Goal: Task Accomplishment & Management: Manage account settings

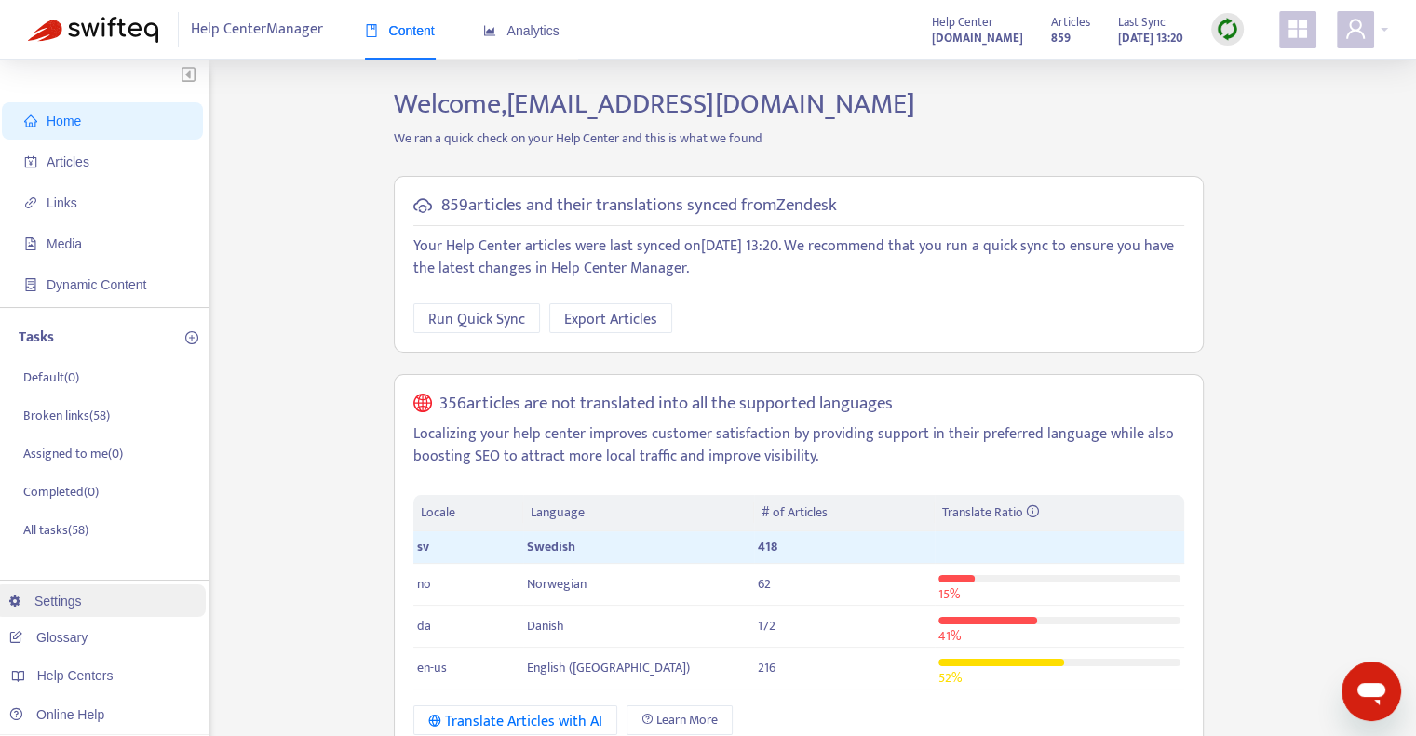
click at [63, 606] on link "Settings" at bounding box center [45, 601] width 73 height 15
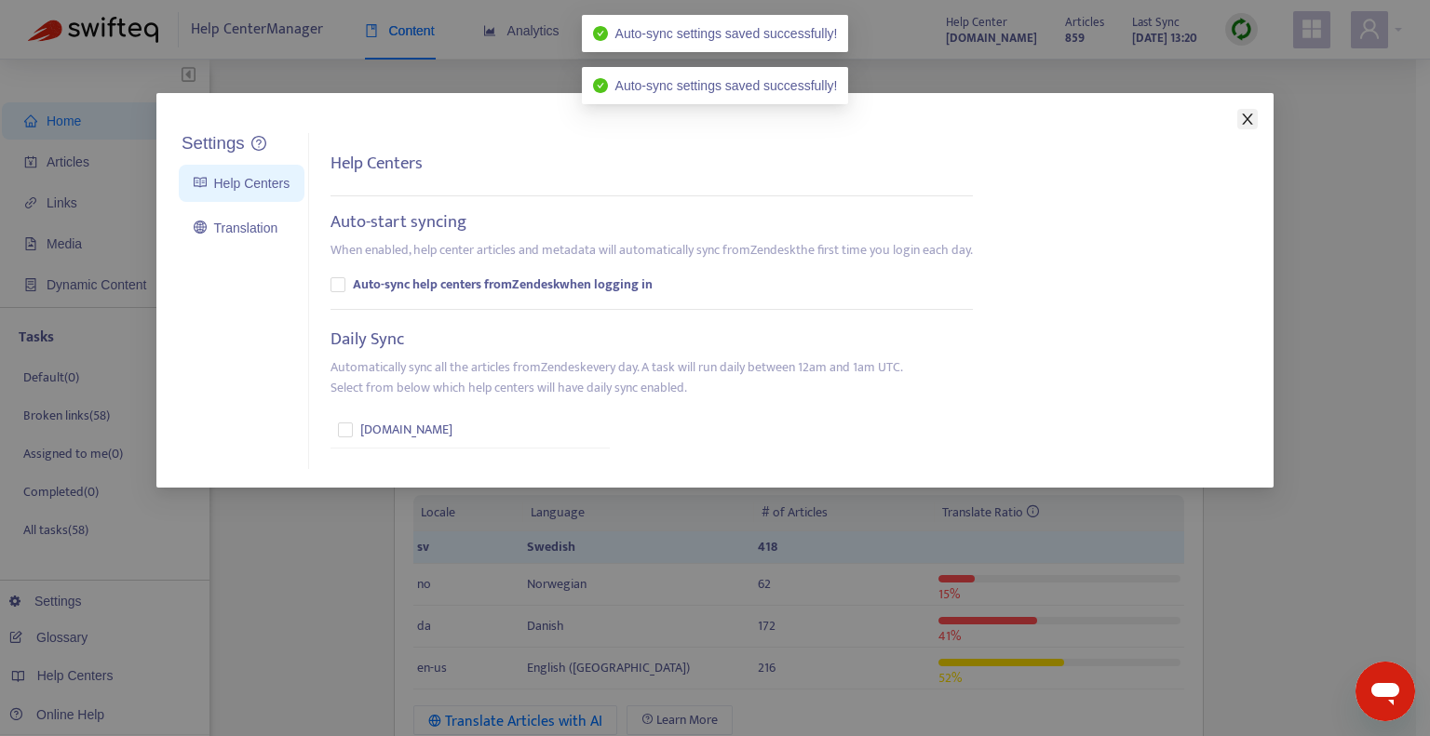
click at [1248, 118] on icon "close" at bounding box center [1247, 119] width 10 height 11
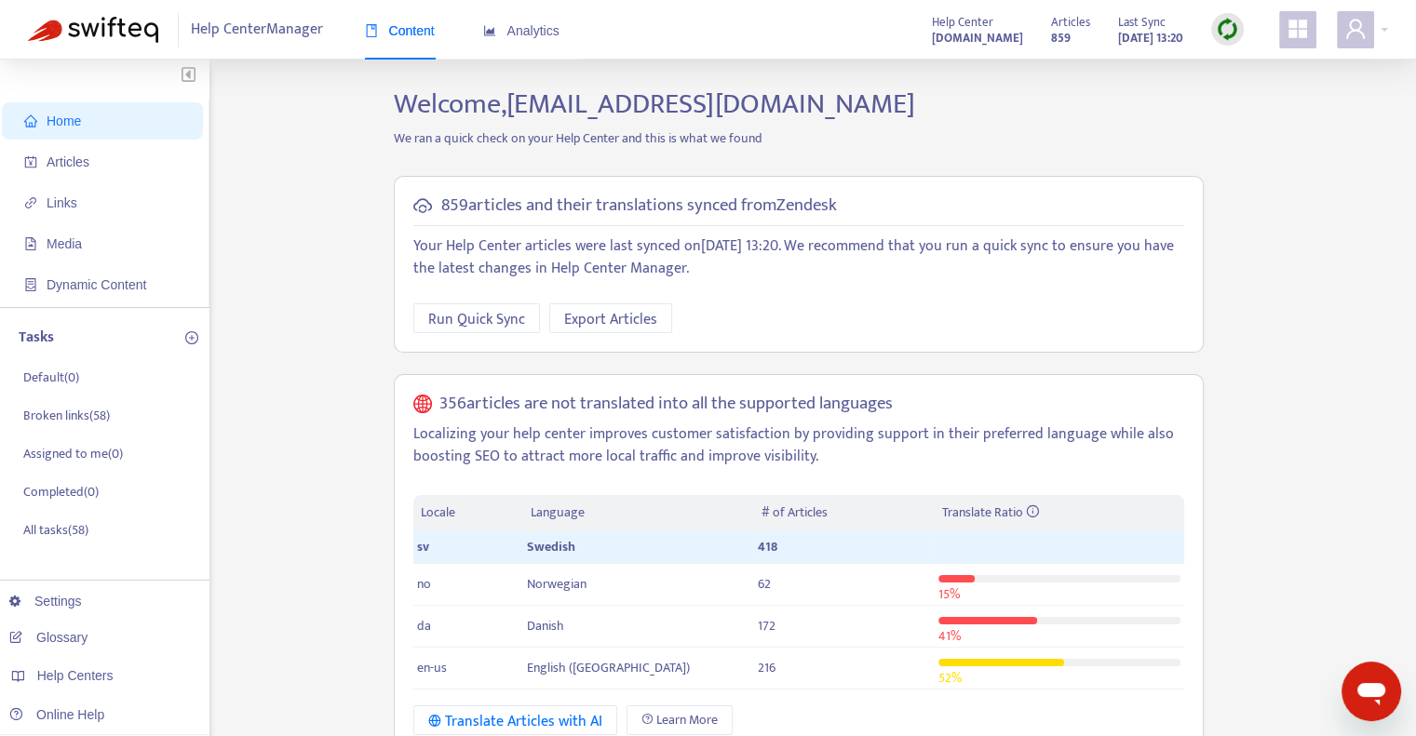
click at [1221, 33] on img at bounding box center [1227, 29] width 23 height 23
click at [1261, 72] on link "Quick Sync" at bounding box center [1265, 67] width 79 height 21
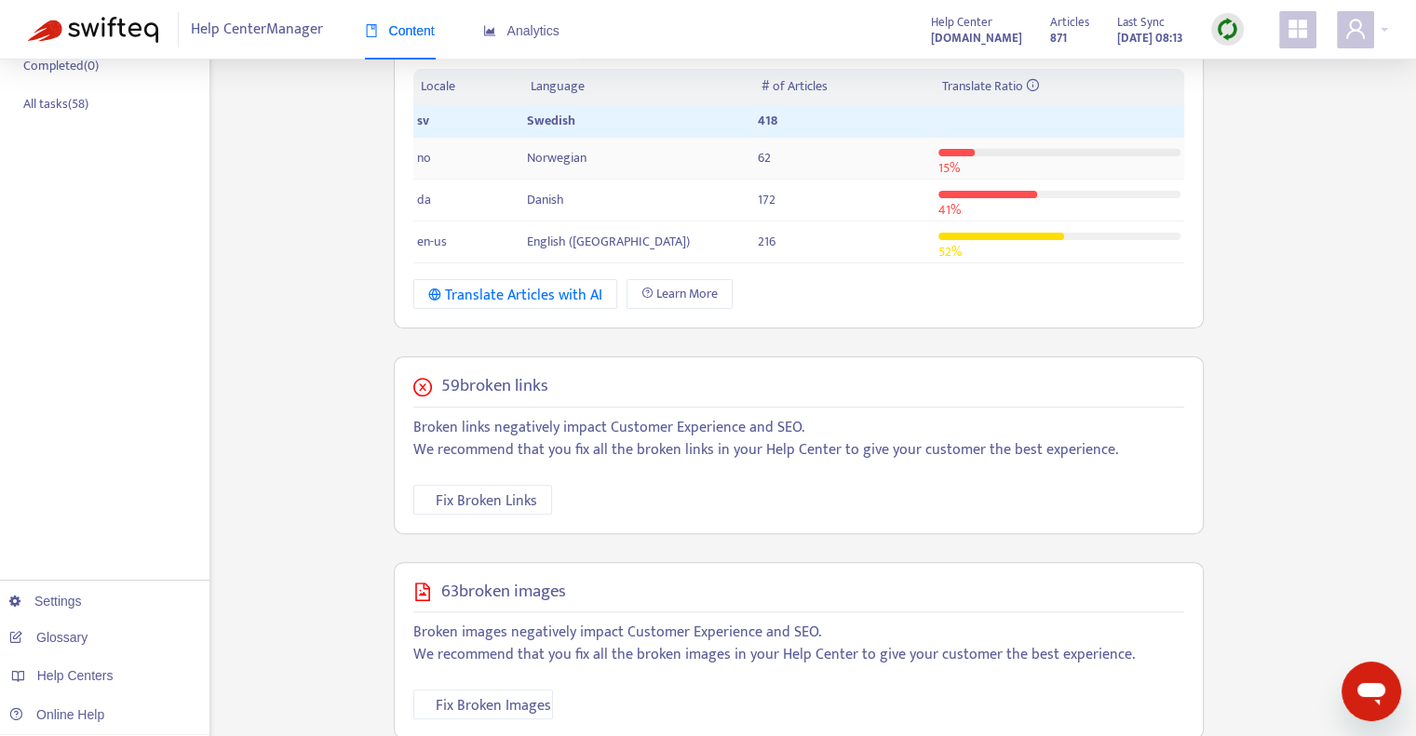
scroll to position [429, 0]
click at [492, 493] on span "Fix Broken Links" at bounding box center [486, 498] width 101 height 23
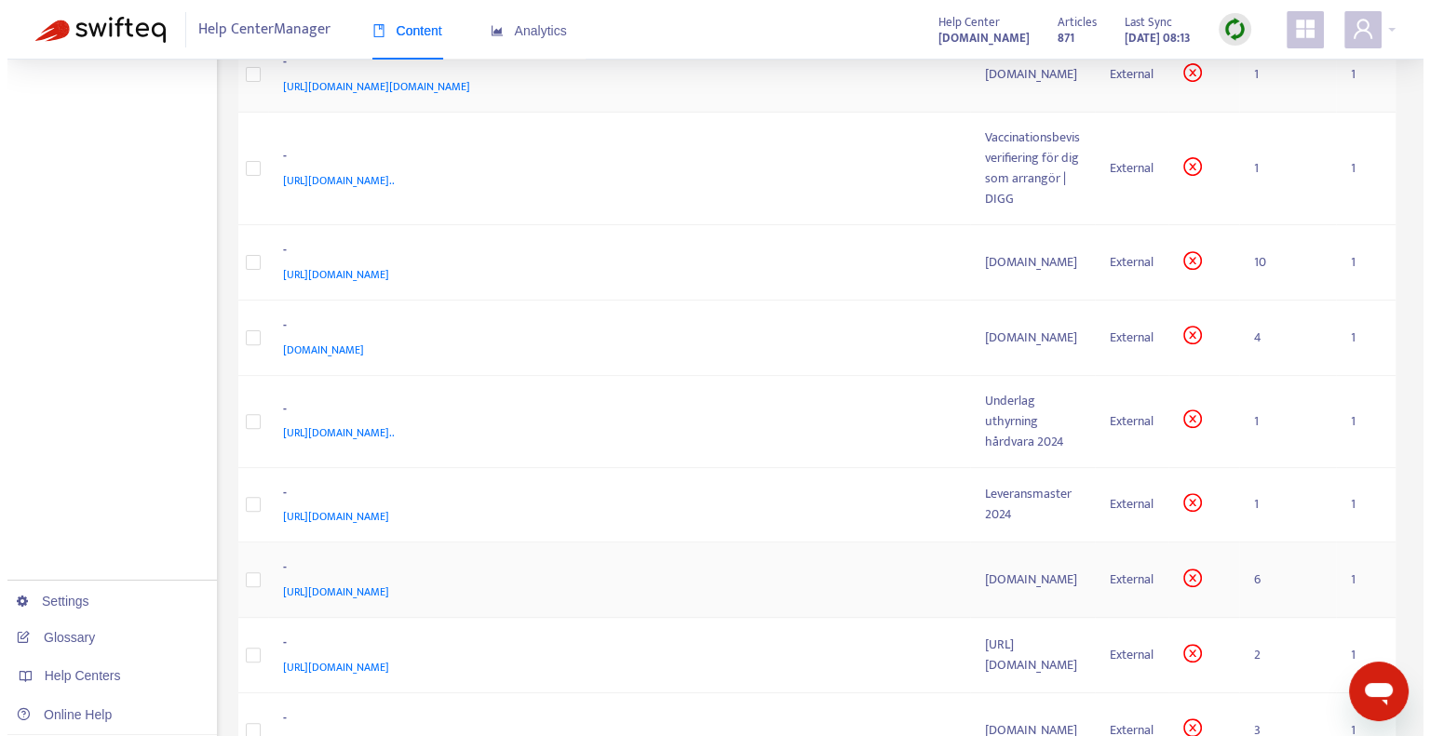
scroll to position [551, 0]
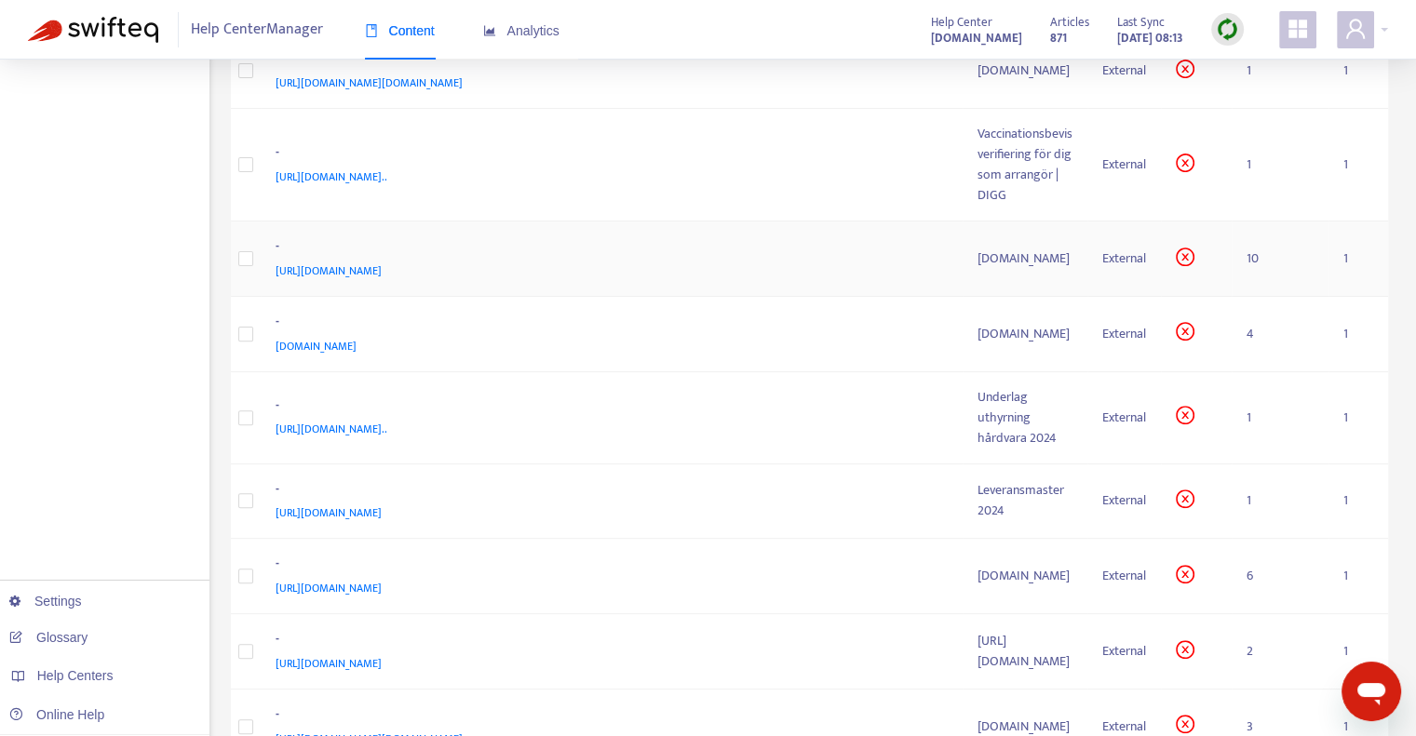
click at [1252, 222] on td "10" at bounding box center [1280, 259] width 97 height 75
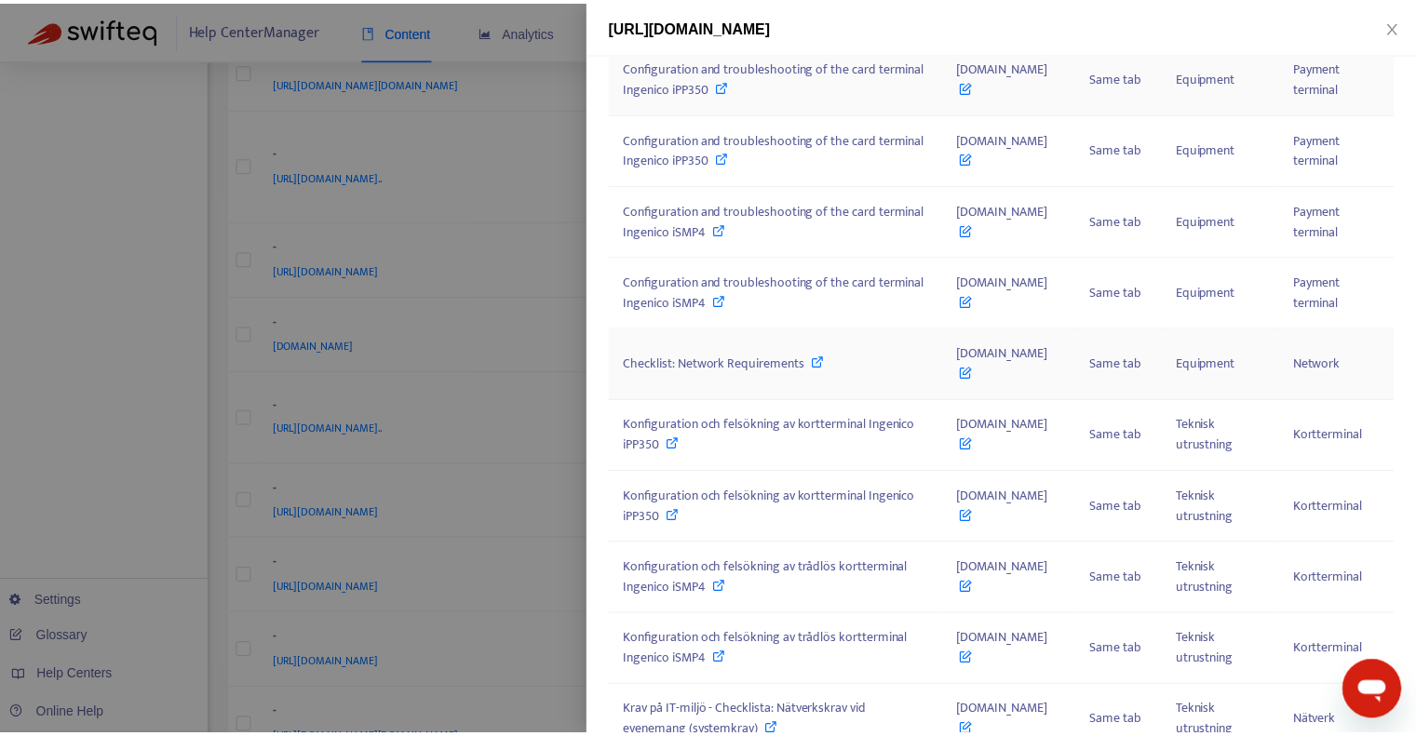
scroll to position [376, 0]
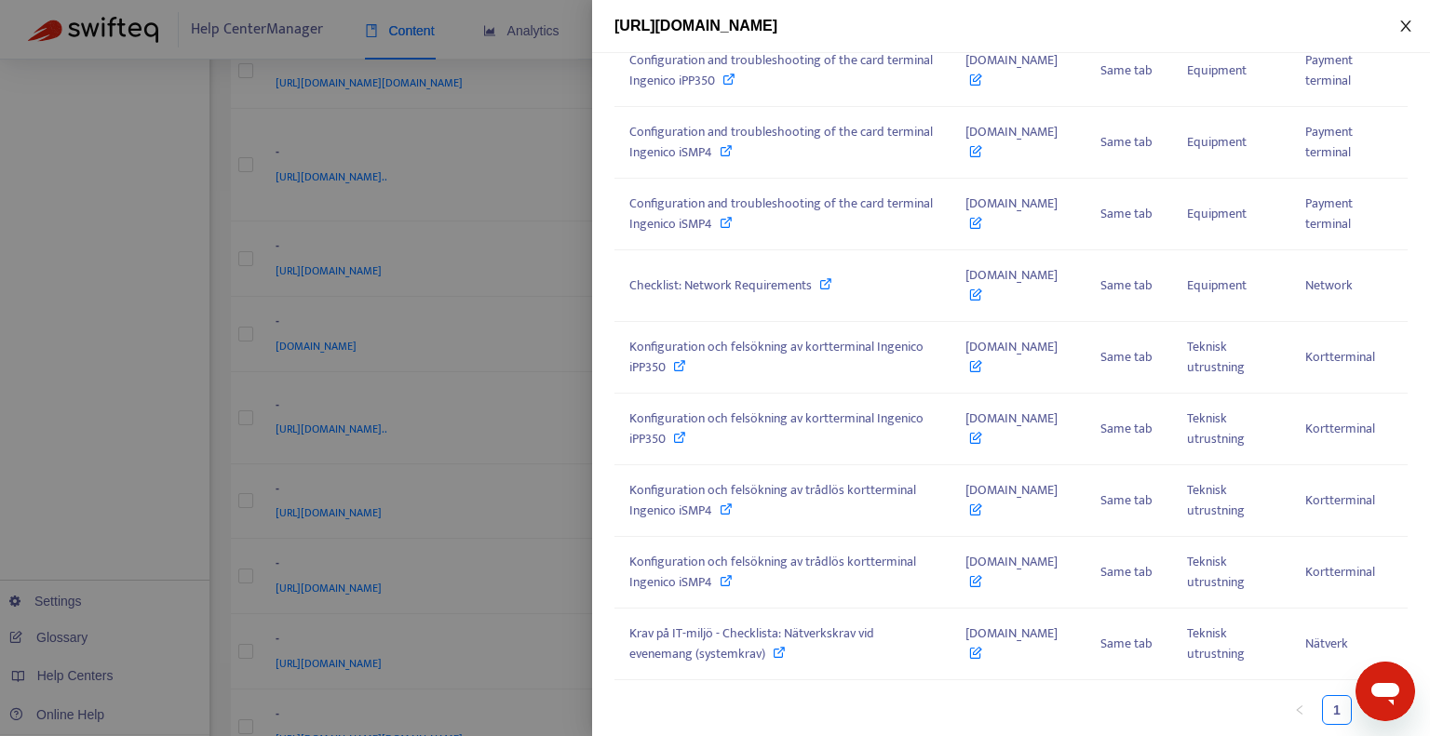
click at [1404, 25] on icon "close" at bounding box center [1405, 26] width 15 height 15
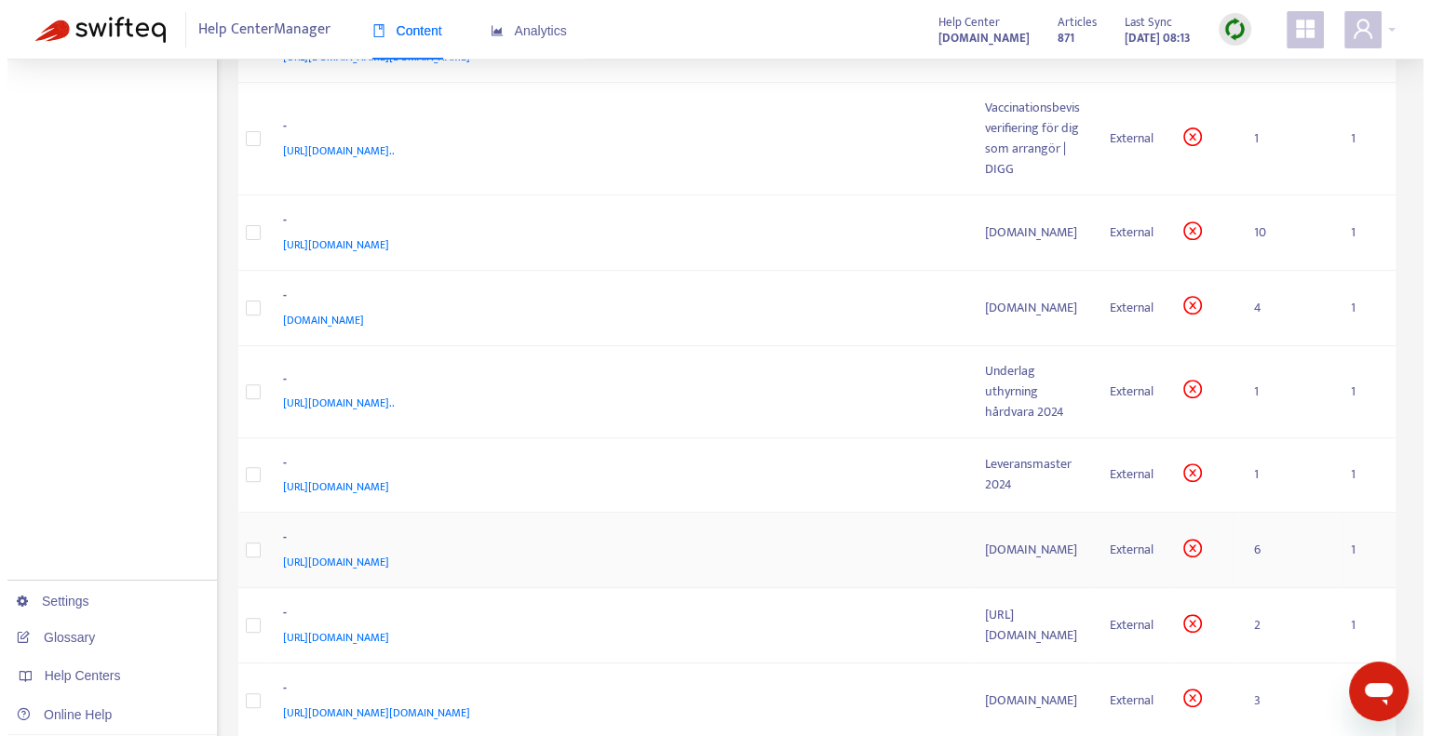
scroll to position [579, 0]
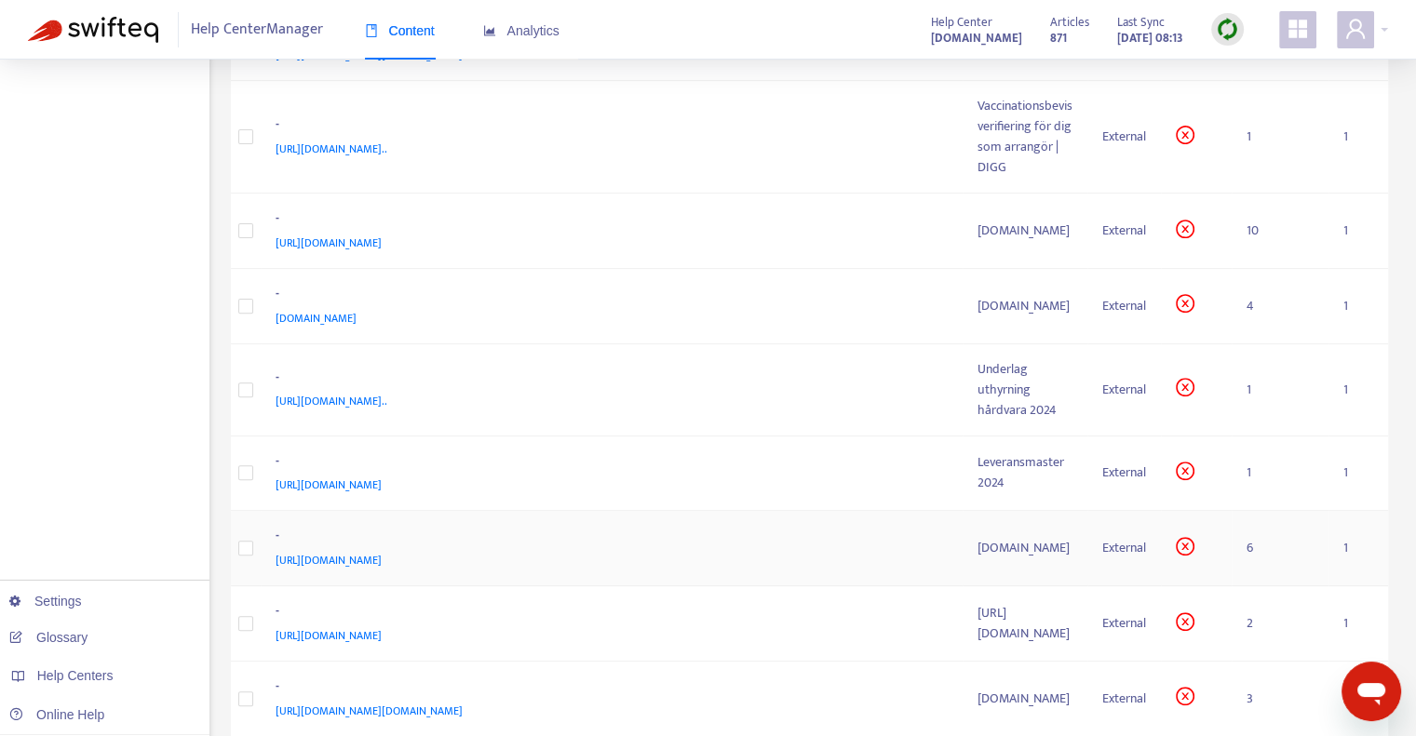
click at [978, 538] on div "bp.tickster.com" at bounding box center [1025, 548] width 95 height 20
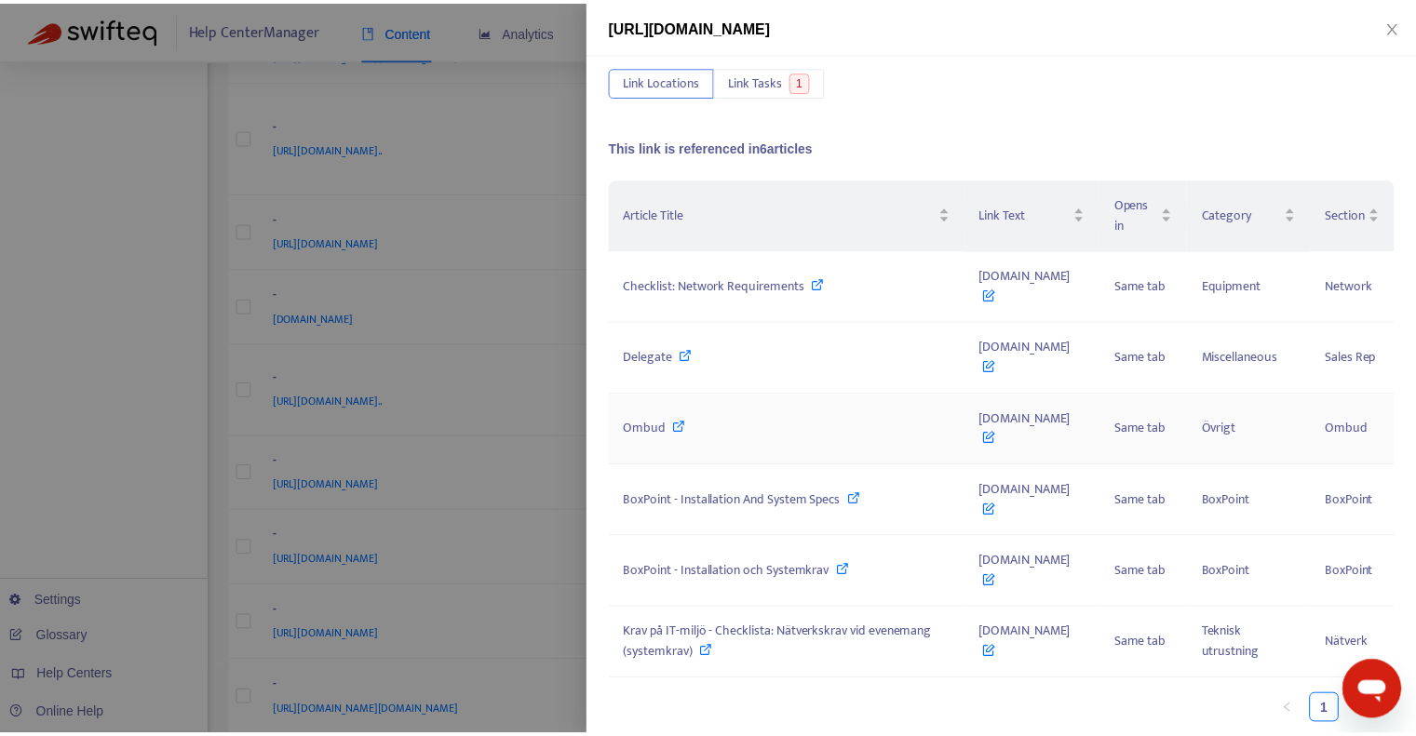
scroll to position [90, 0]
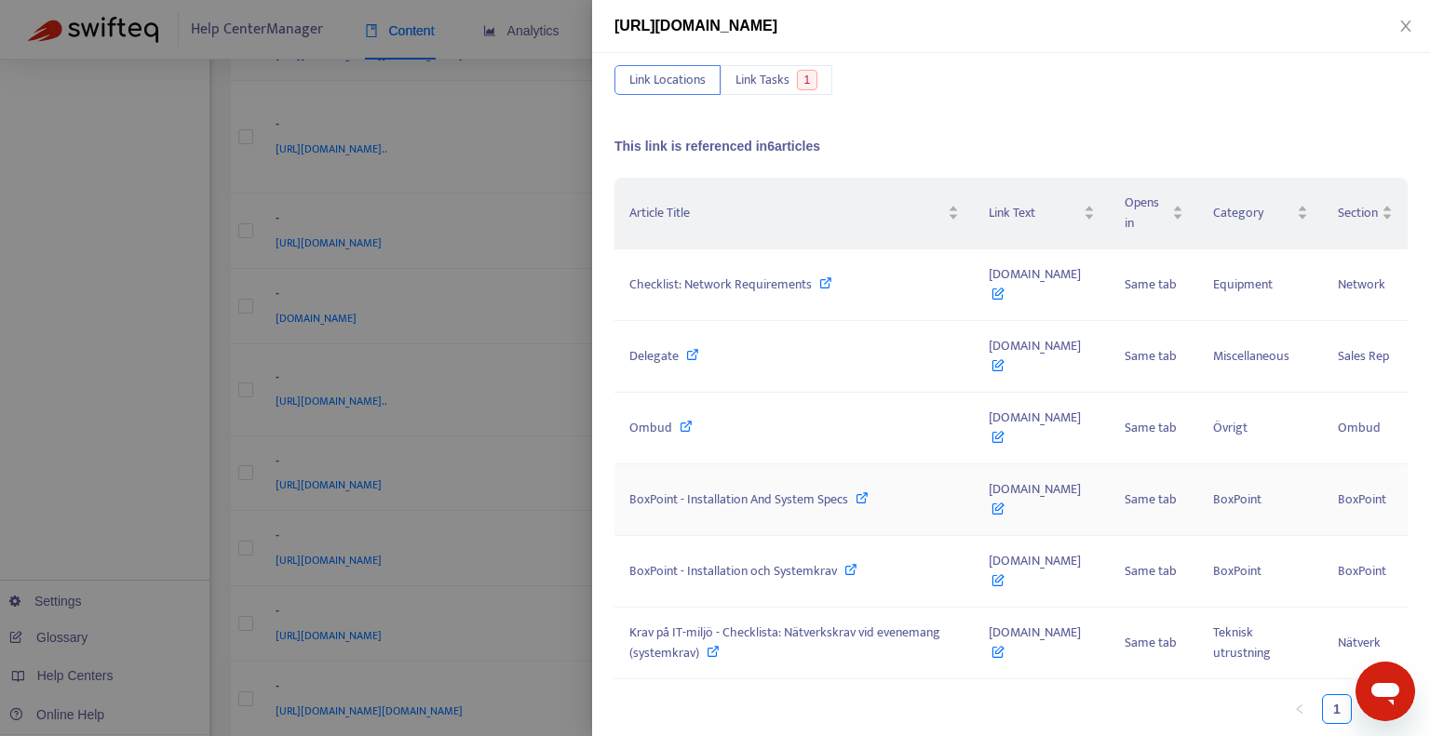
click at [797, 498] on span "BoxPoint - Installation And System Specs" at bounding box center [738, 499] width 219 height 21
click at [532, 174] on div at bounding box center [715, 368] width 1430 height 736
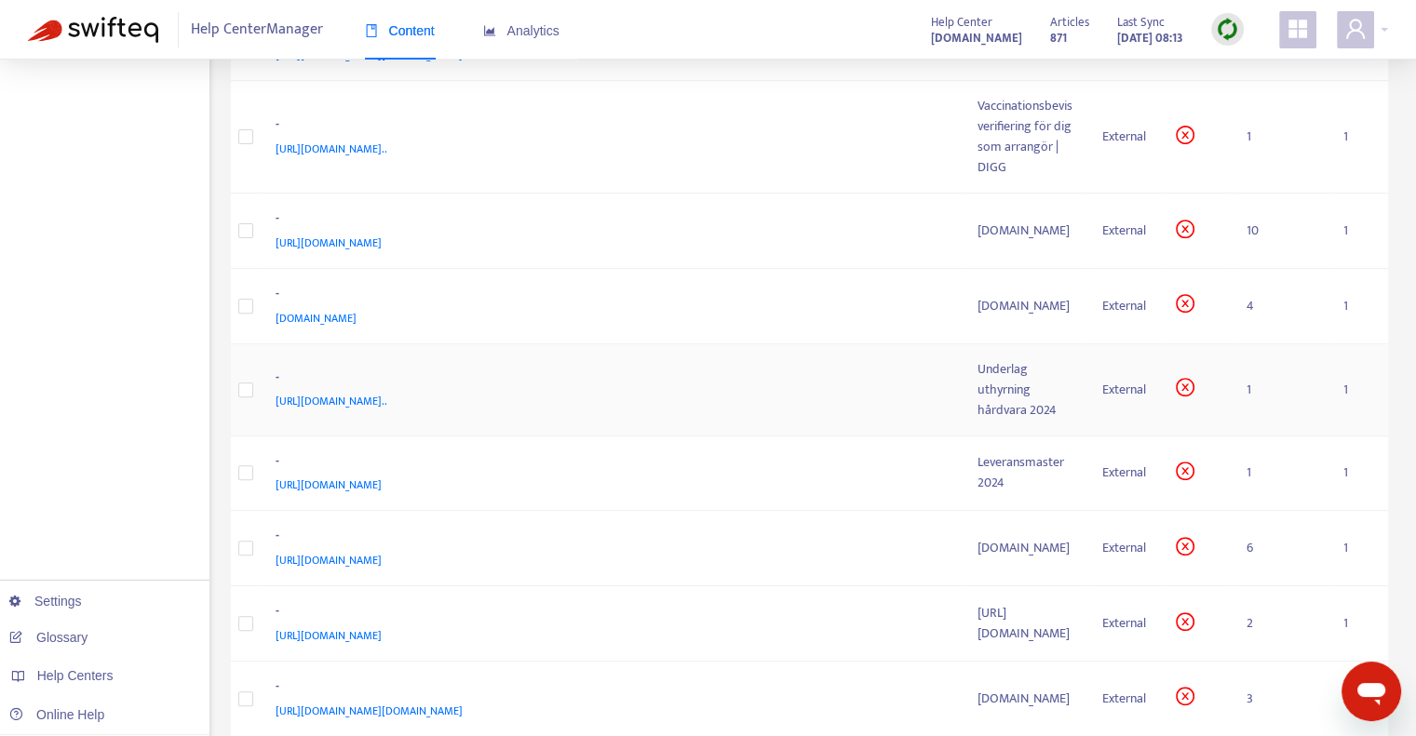
scroll to position [0, 0]
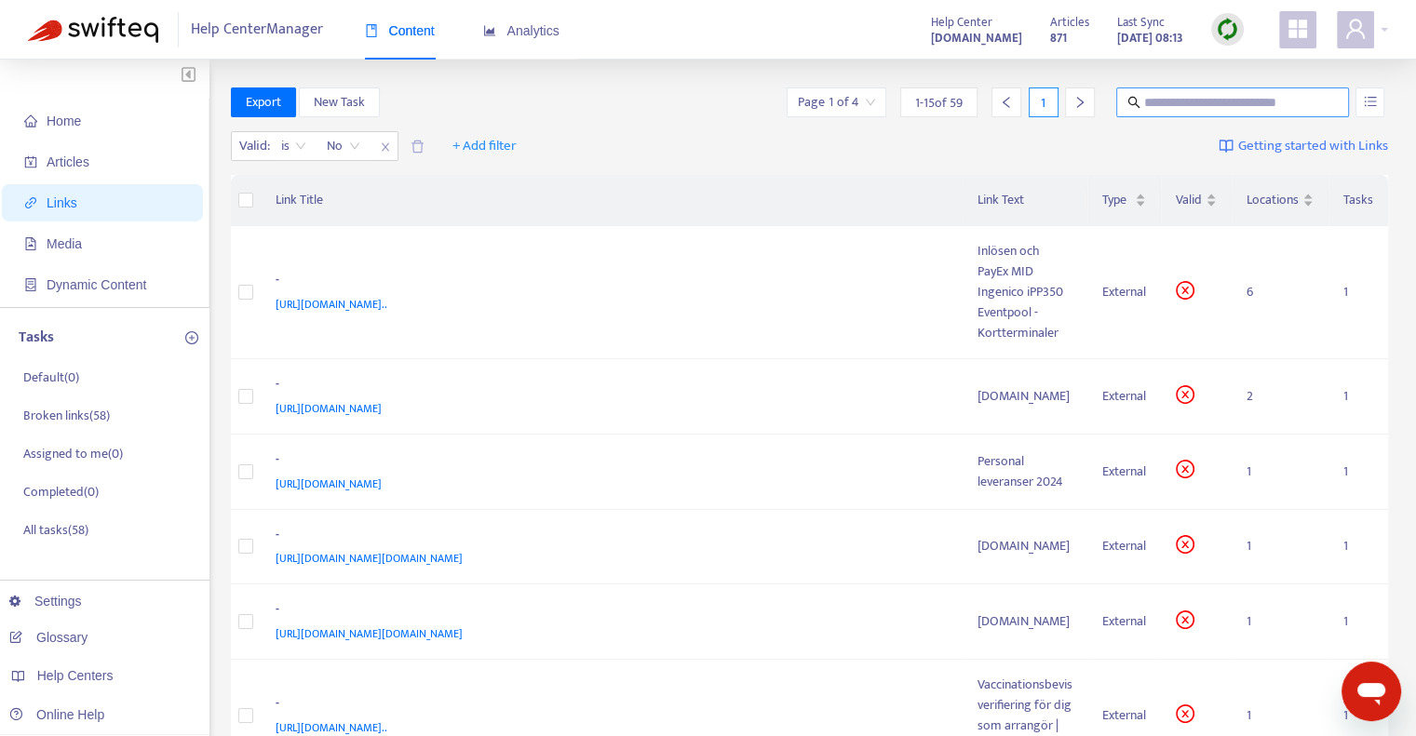
click at [1185, 103] on input "text" at bounding box center [1233, 102] width 179 height 20
type input "*********"
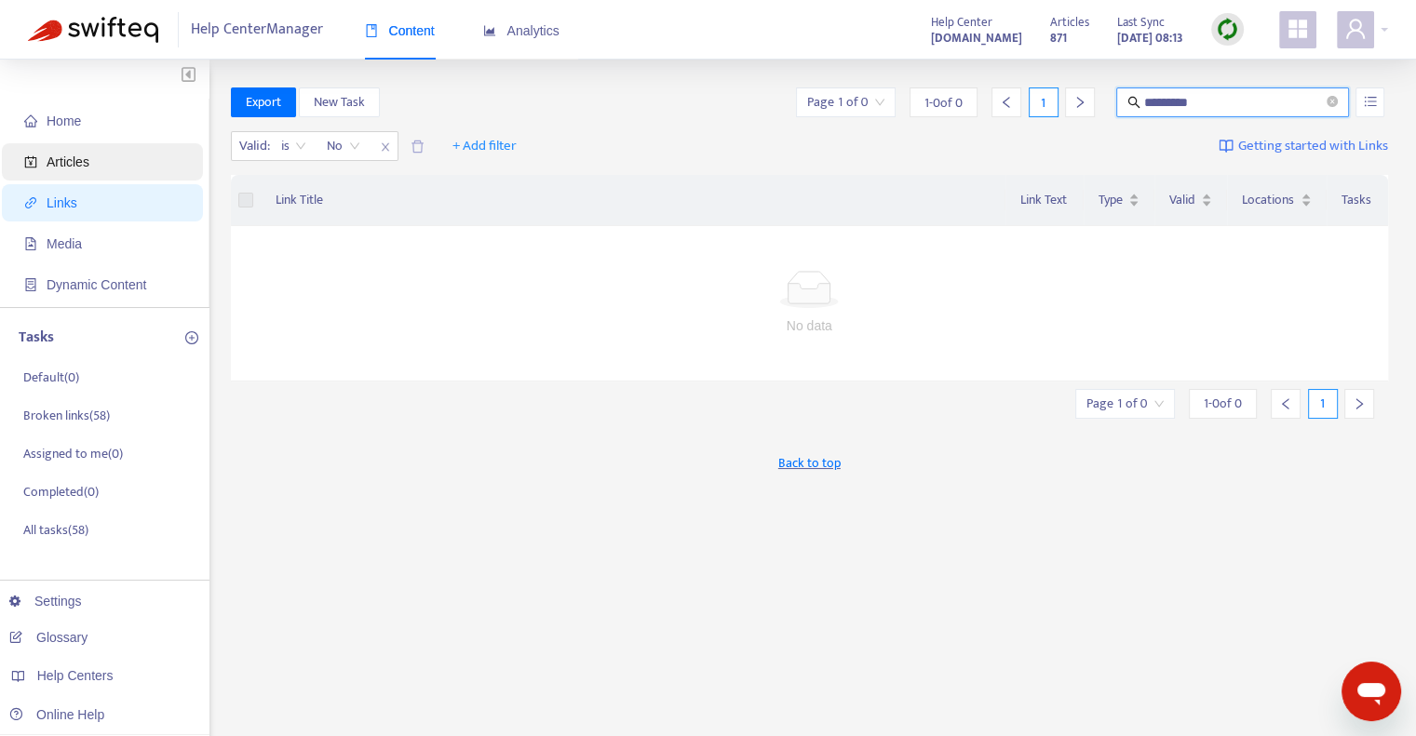
click at [55, 159] on span "Articles" at bounding box center [68, 162] width 43 height 15
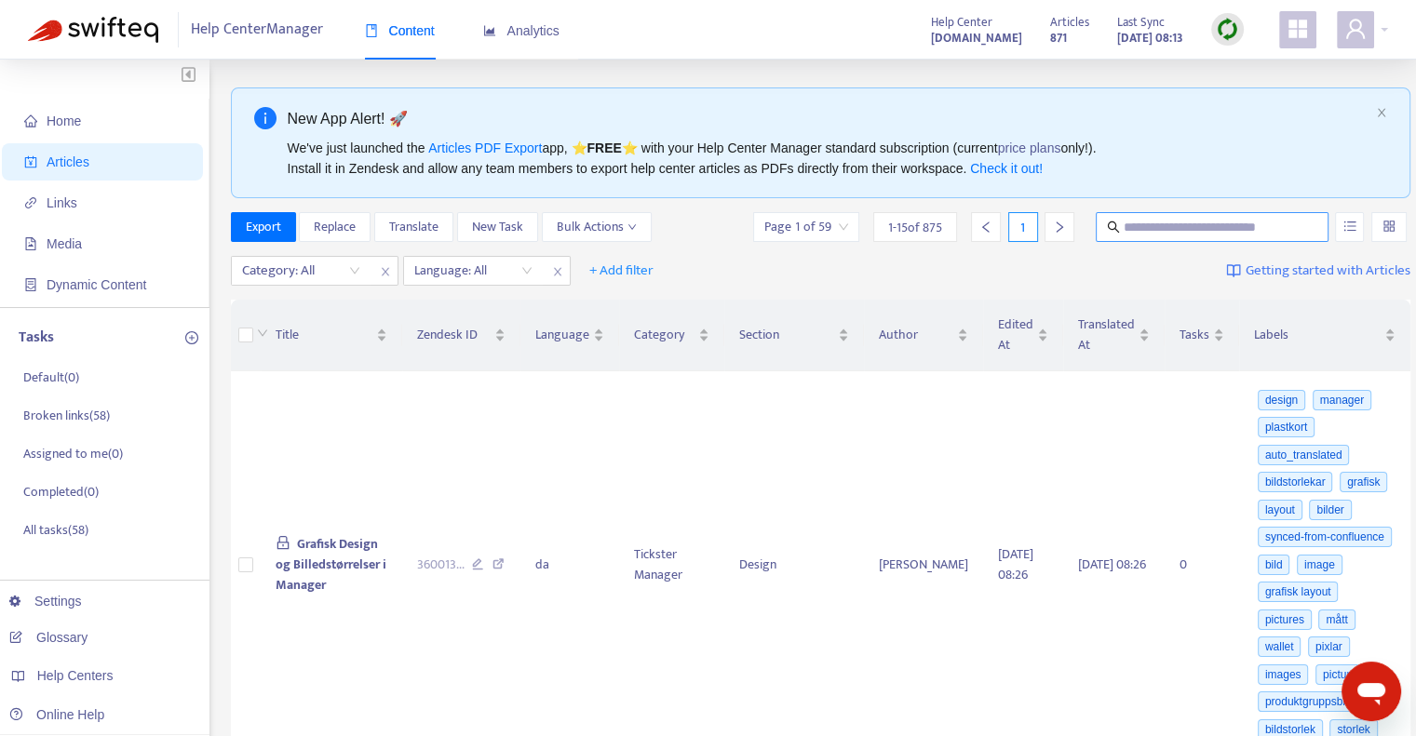
click at [1139, 226] on input "text" at bounding box center [1213, 227] width 179 height 20
type input "**********"
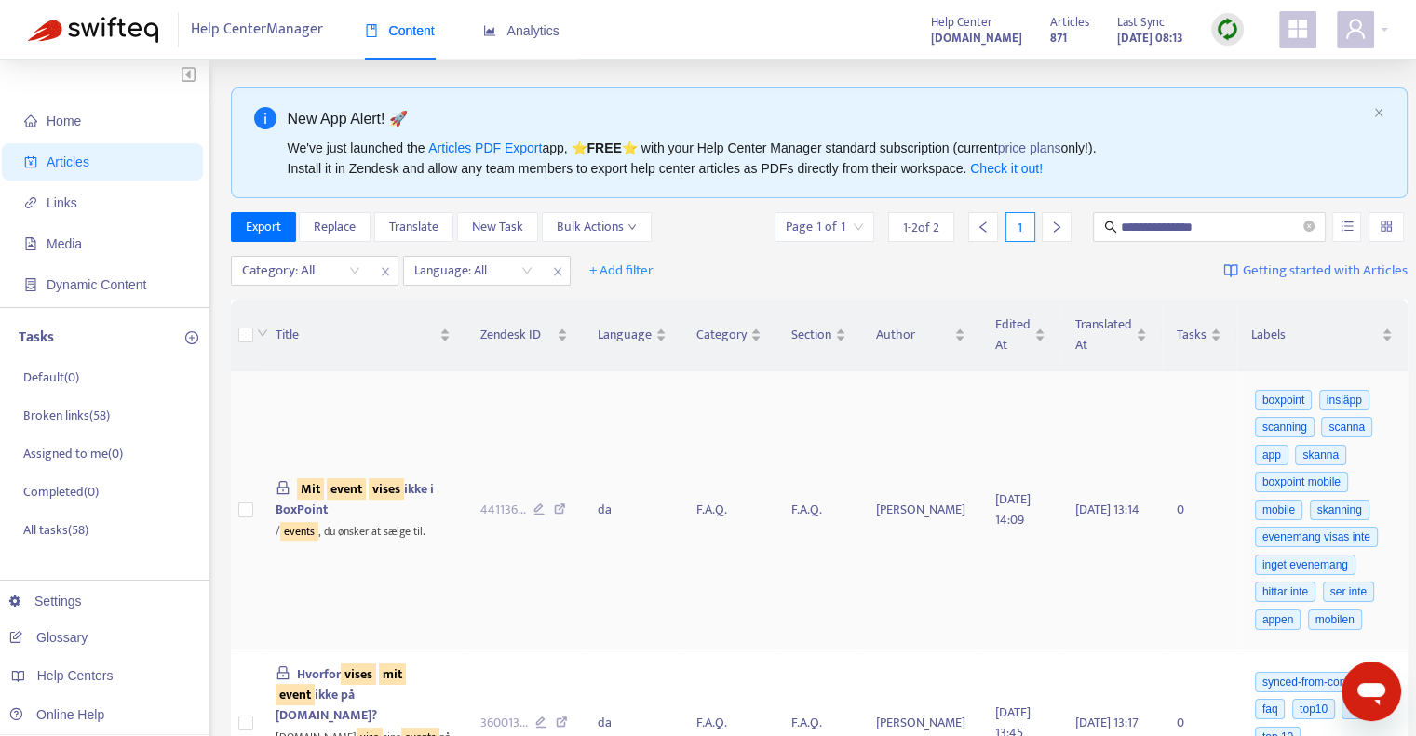
click at [317, 481] on sqkw "Mit" at bounding box center [310, 489] width 27 height 21
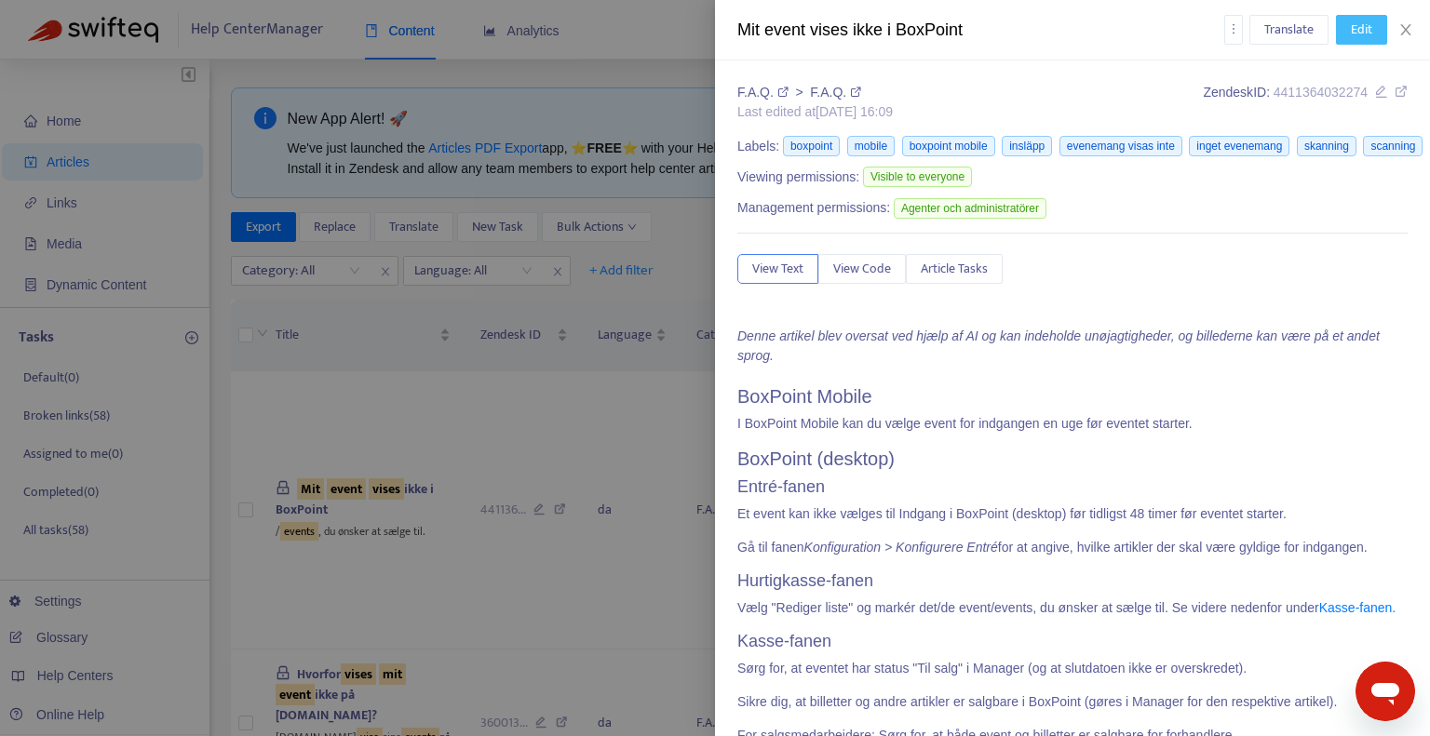
click at [1358, 25] on span "Edit" at bounding box center [1361, 30] width 21 height 20
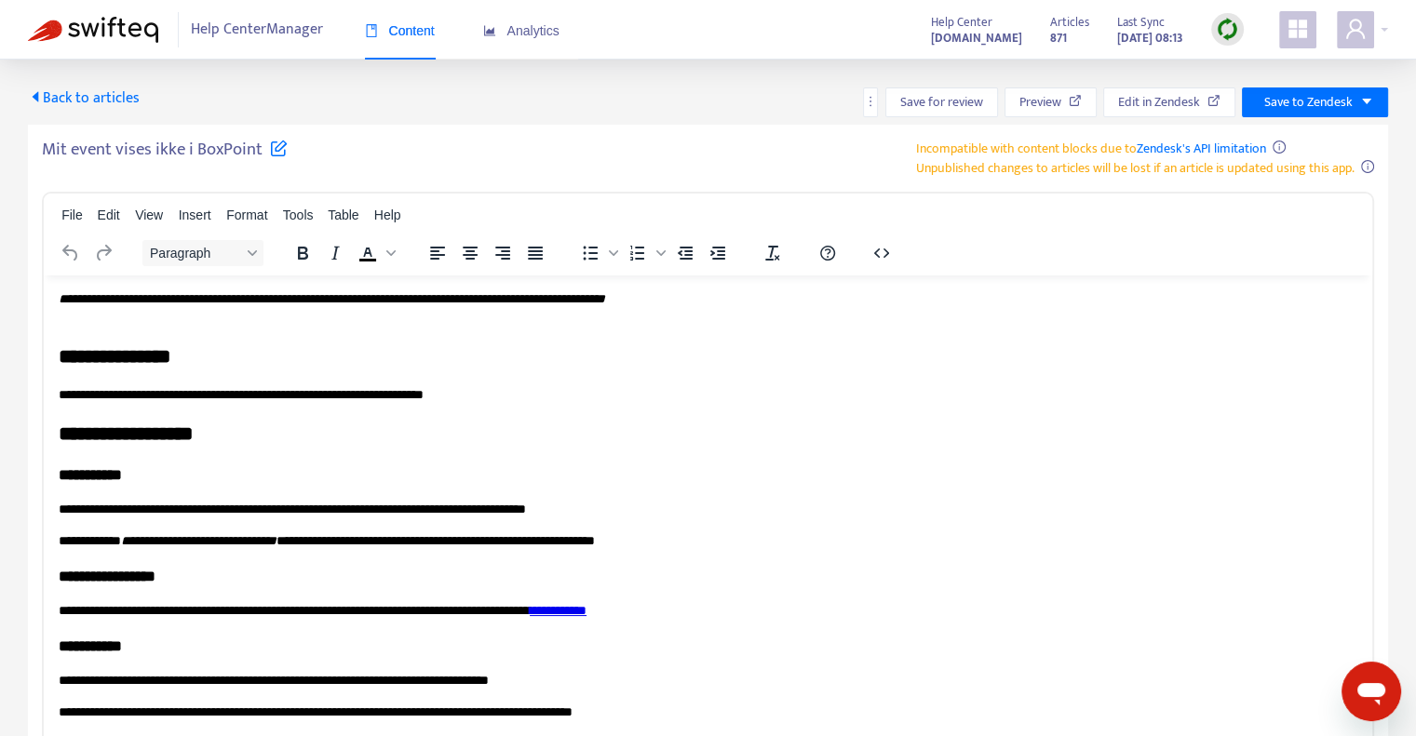
click at [52, 96] on span "Back to articles" at bounding box center [84, 98] width 112 height 25
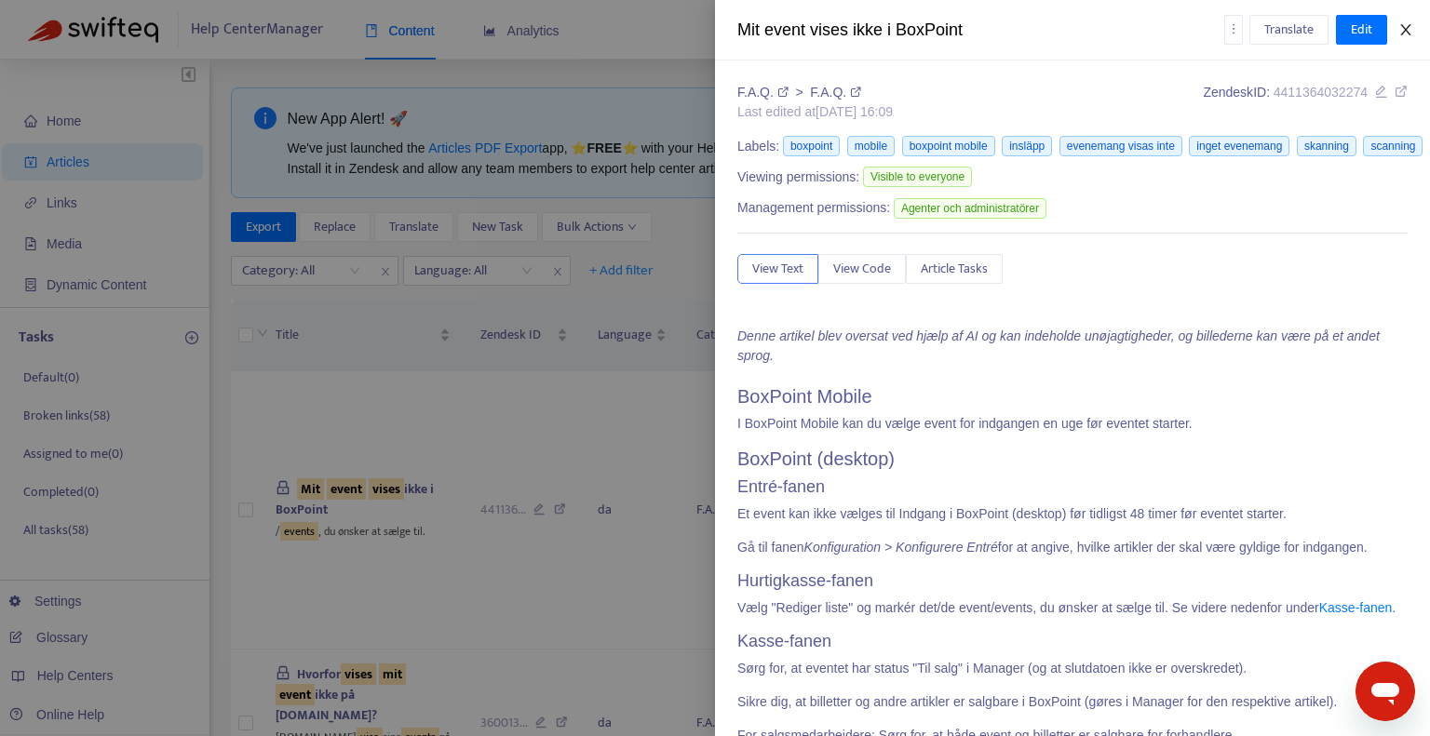
click at [1409, 29] on icon "close" at bounding box center [1405, 29] width 15 height 15
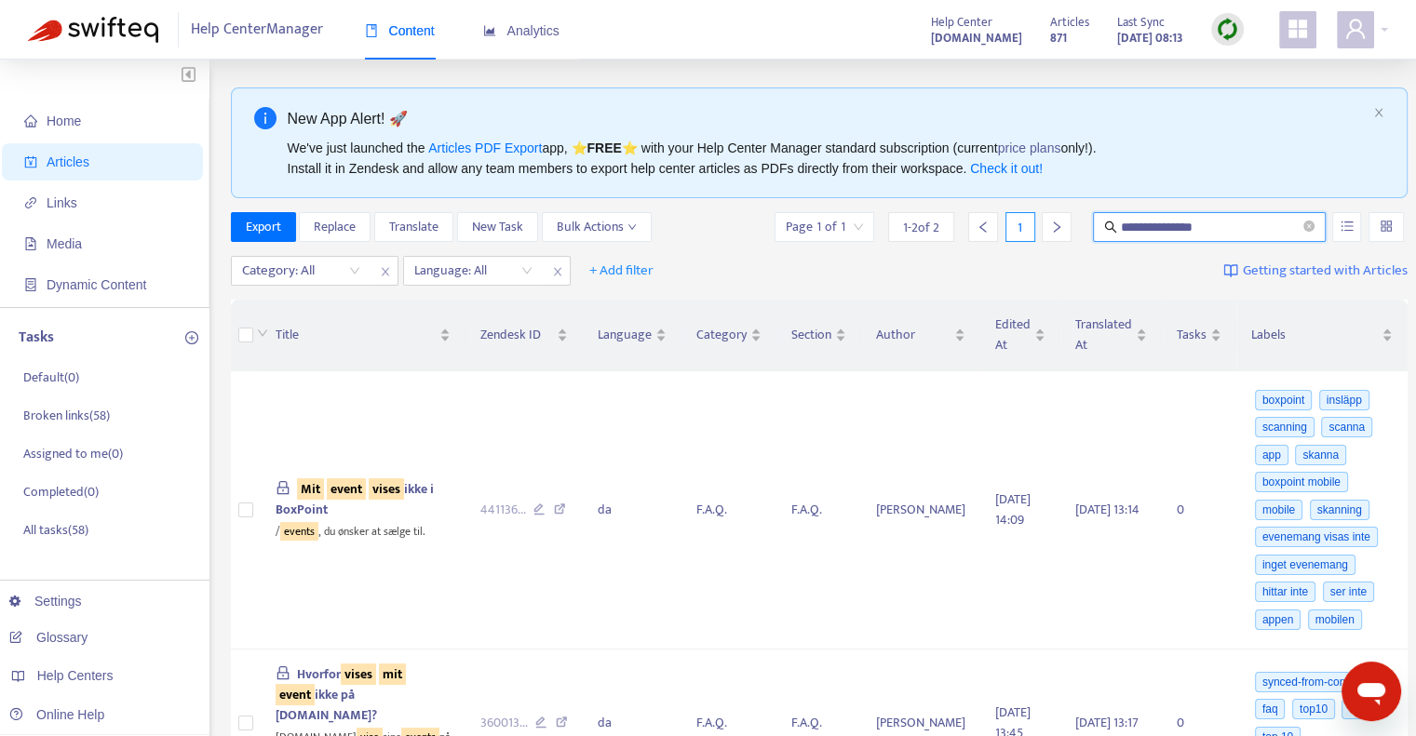
drag, startPoint x: 1196, startPoint y: 223, endPoint x: 1015, endPoint y: 215, distance: 181.7
click at [1015, 215] on div "**********" at bounding box center [1090, 227] width 636 height 30
type input "**********"
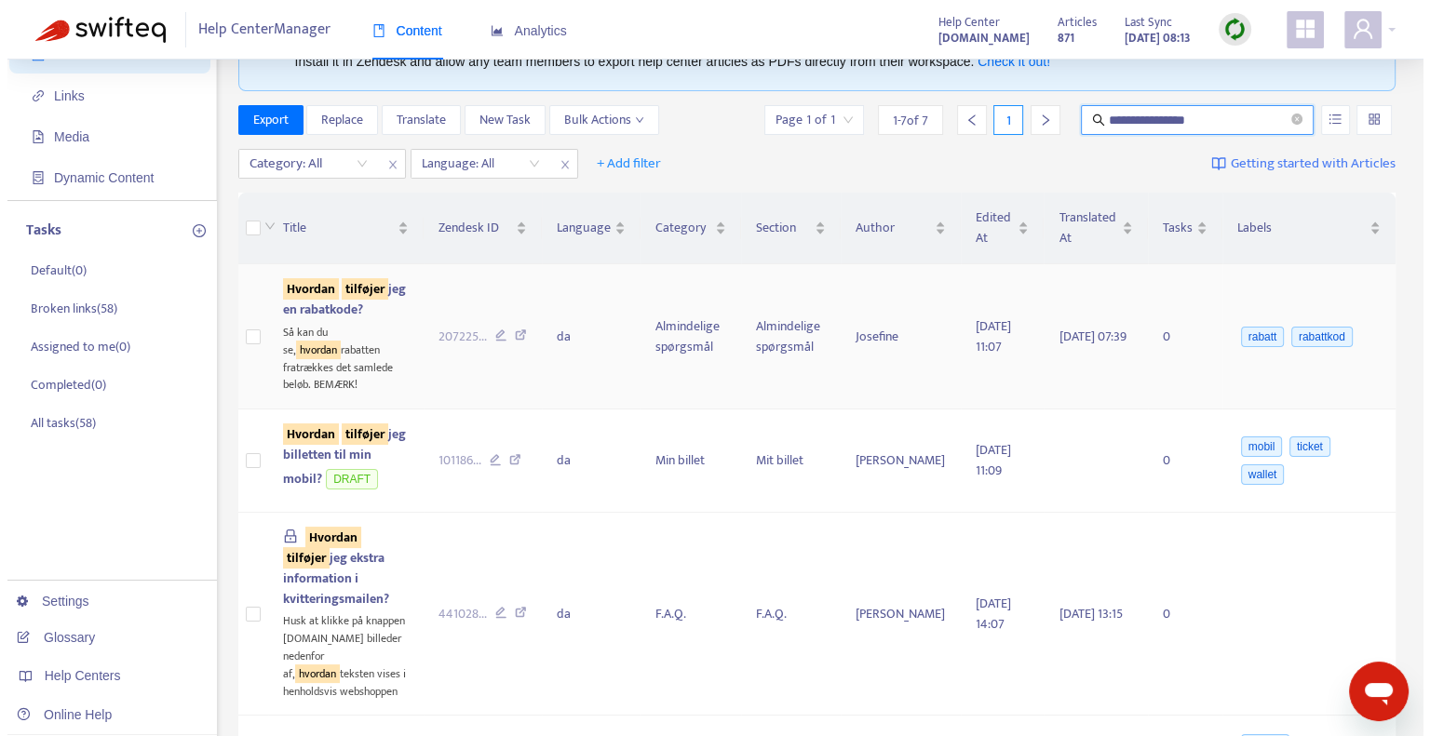
scroll to position [108, 0]
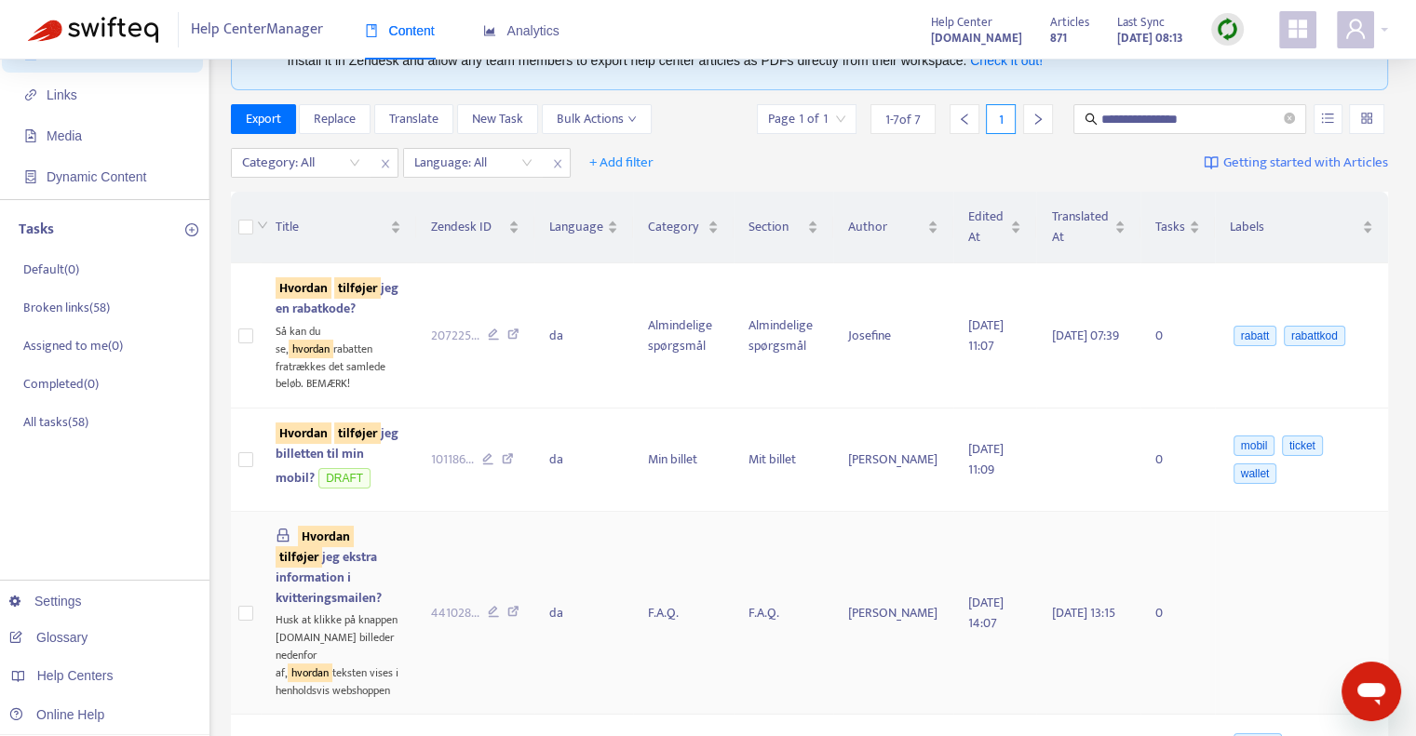
click at [338, 539] on span "Hvordan tilføjer jeg ekstra information i kvitteringsmailen?" at bounding box center [329, 567] width 106 height 83
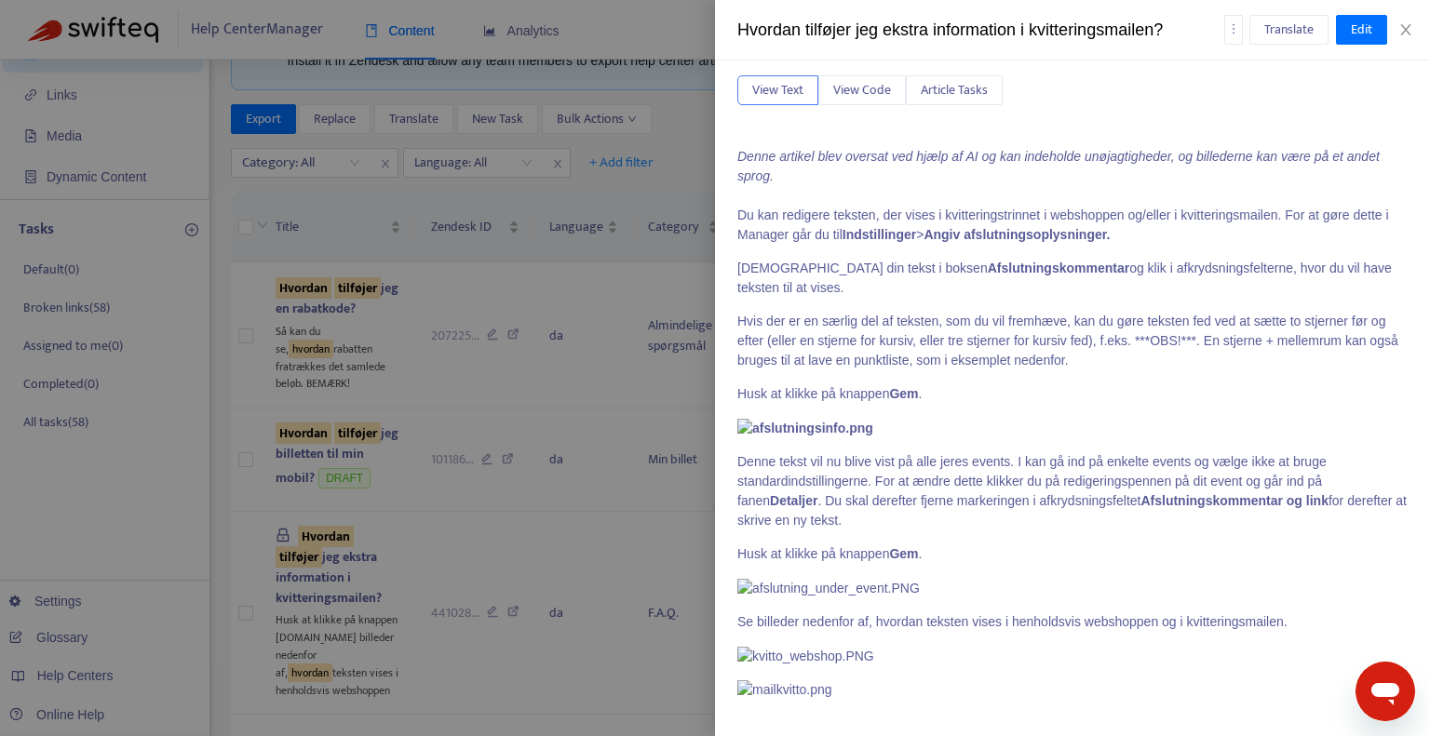
scroll to position [0, 0]
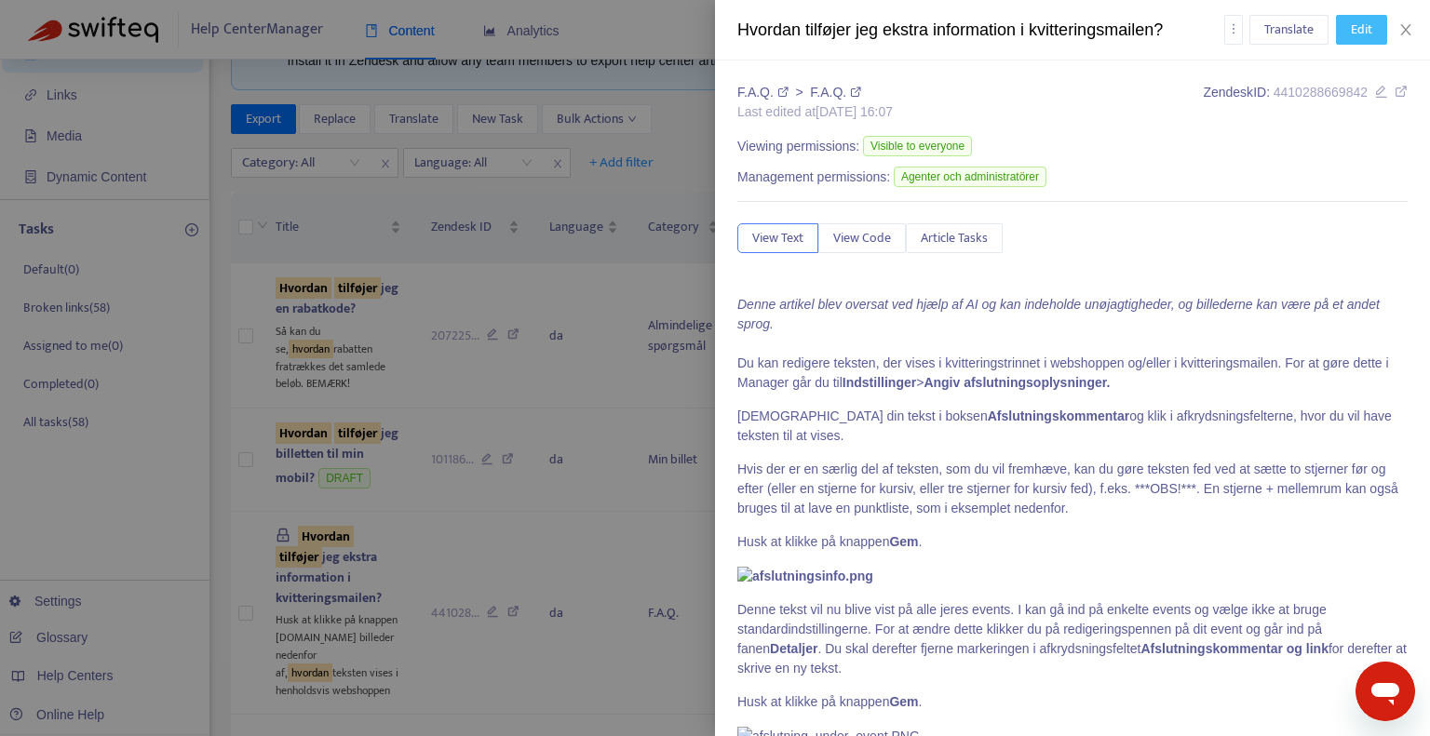
click at [1355, 32] on span "Edit" at bounding box center [1361, 30] width 21 height 20
